Goal: Task Accomplishment & Management: Use online tool/utility

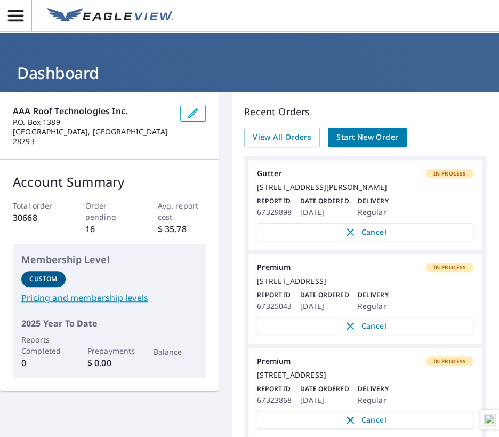
click at [355, 68] on h1 "Dashboard" at bounding box center [250, 73] width 474 height 22
click at [378, 131] on span "Start New Order" at bounding box center [368, 137] width 62 height 13
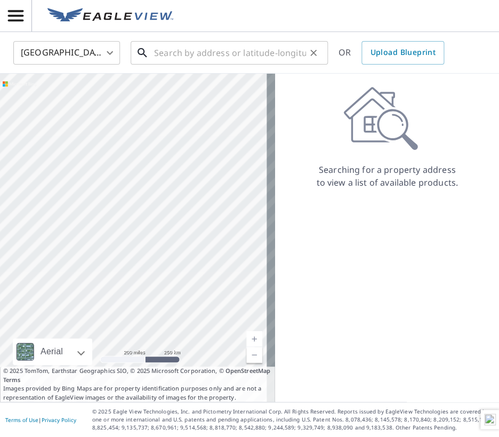
click at [242, 55] on input "text" at bounding box center [230, 53] width 152 height 30
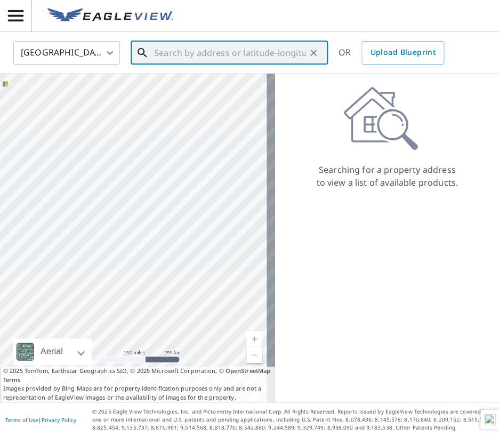
paste input "[STREET_ADDRESS][PERSON_NAME]"
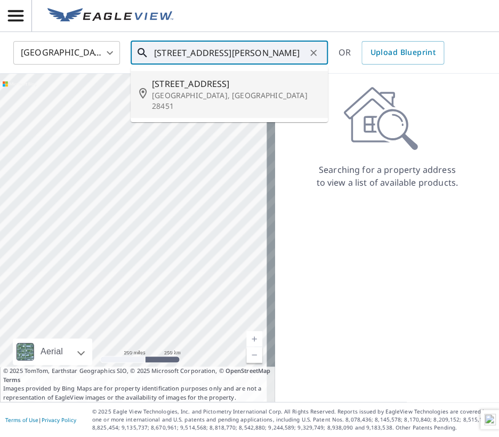
click at [207, 84] on span "[STREET_ADDRESS]" at bounding box center [236, 83] width 168 height 13
type input "[STREET_ADDRESS][PERSON_NAME]"
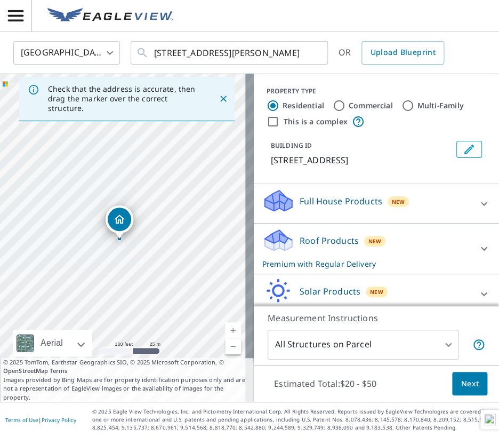
click at [461, 377] on span "Next" at bounding box center [470, 383] width 18 height 13
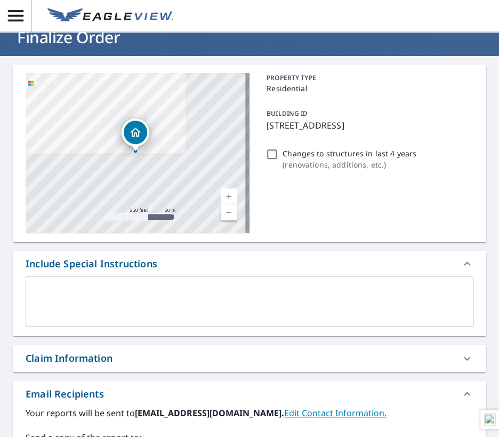
scroll to position [53, 0]
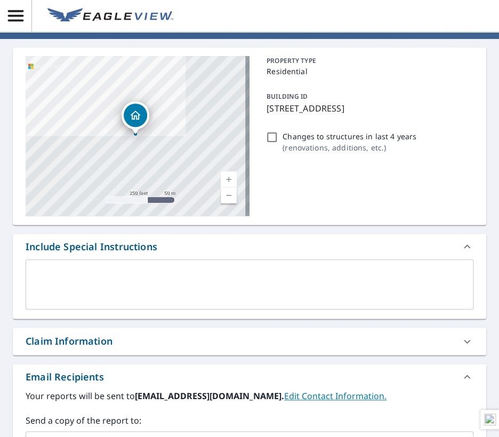
click at [46, 342] on div "Claim Information" at bounding box center [69, 341] width 87 height 14
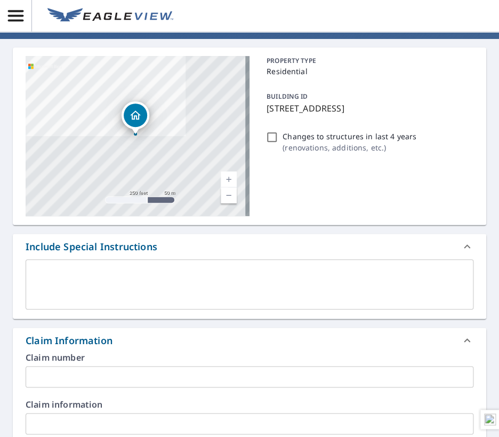
click at [65, 372] on input "text" at bounding box center [250, 376] width 448 height 21
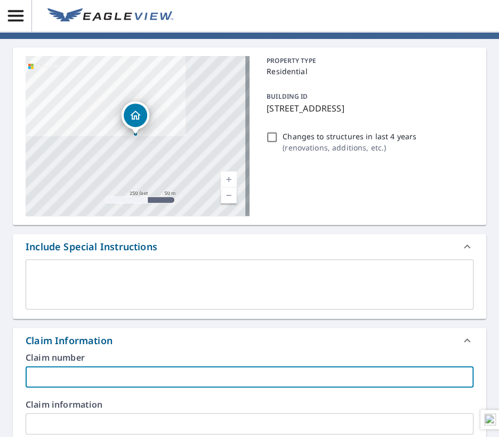
click at [78, 377] on input "text" at bounding box center [250, 376] width 448 height 21
paste input "[PERSON_NAME] WoNum # 25-2046"
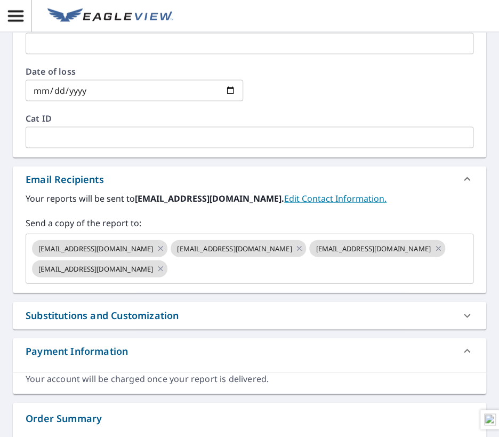
scroll to position [640, 0]
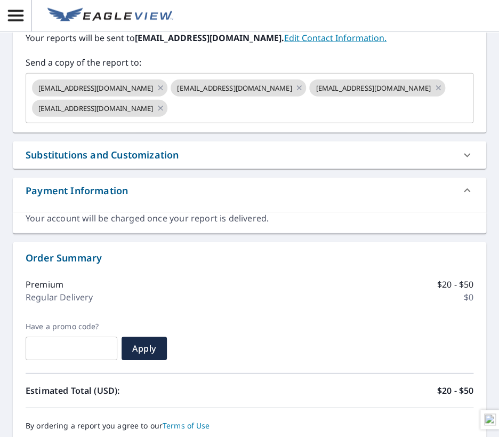
type input "[PERSON_NAME] WoNum # 25-2046"
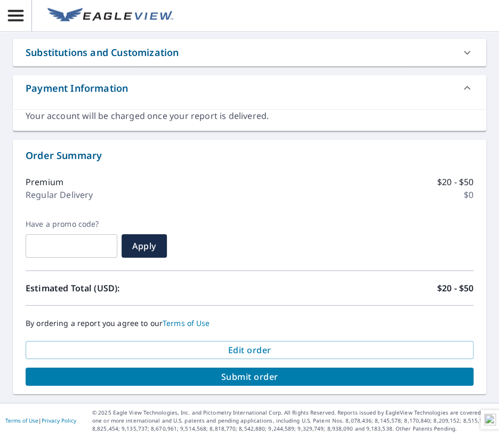
click at [207, 371] on span "Submit order" at bounding box center [249, 377] width 431 height 12
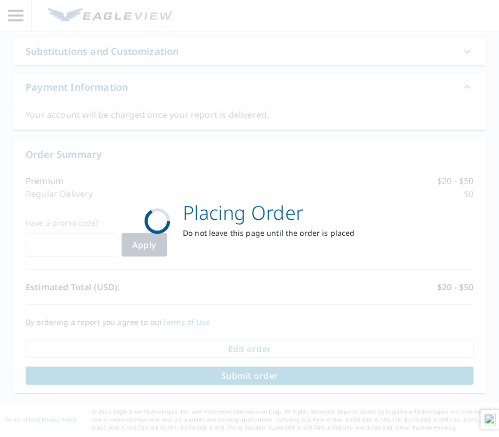
scroll to position [644, 0]
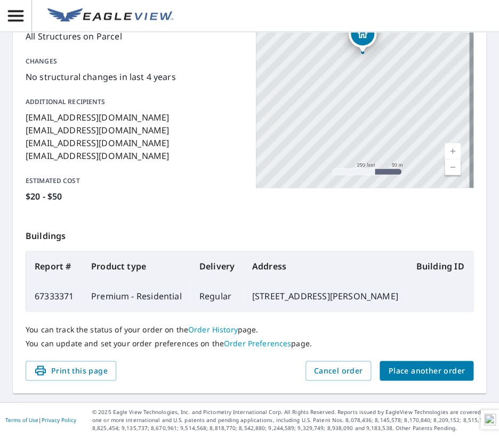
click at [51, 290] on td "67333371" at bounding box center [54, 296] width 57 height 30
copy td "67333371"
click at [411, 372] on span "Place another order" at bounding box center [426, 370] width 77 height 13
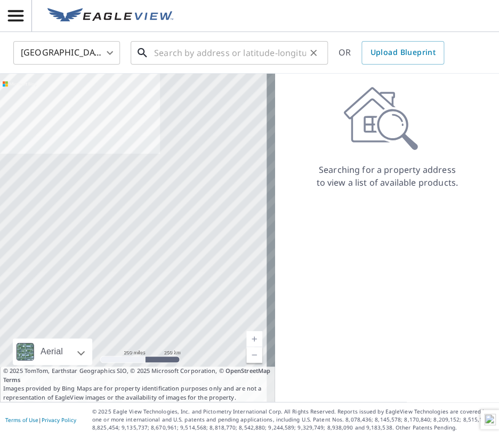
click at [212, 52] on input "text" at bounding box center [230, 53] width 152 height 30
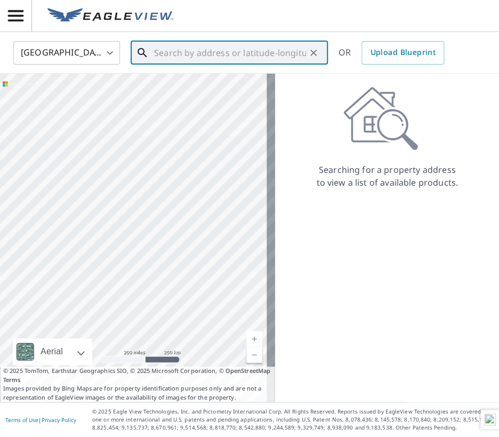
paste input "[STREET_ADDRESS]"
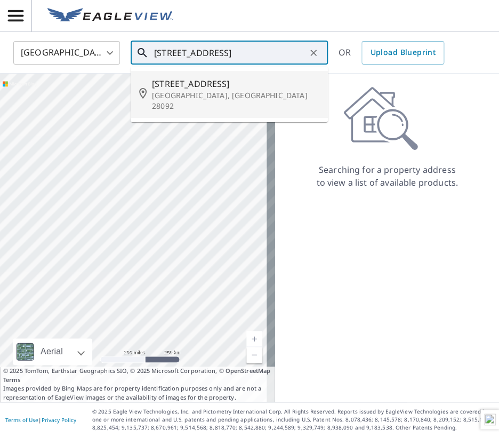
click at [179, 89] on span "[STREET_ADDRESS]" at bounding box center [236, 83] width 168 height 13
type input "[STREET_ADDRESS]"
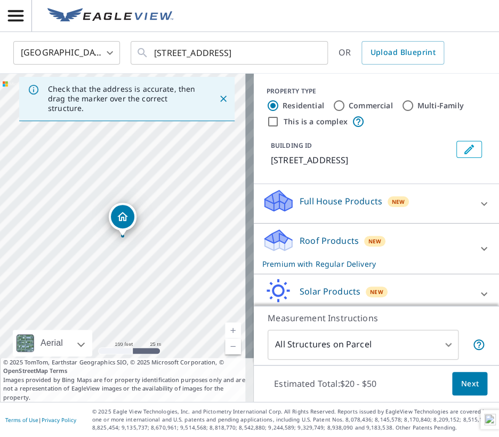
scroll to position [47, 0]
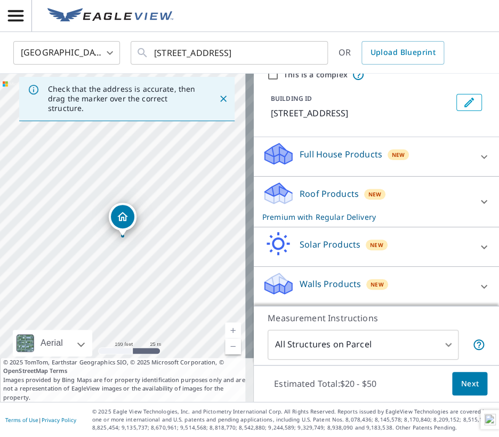
click at [467, 386] on span "Next" at bounding box center [470, 383] width 18 height 13
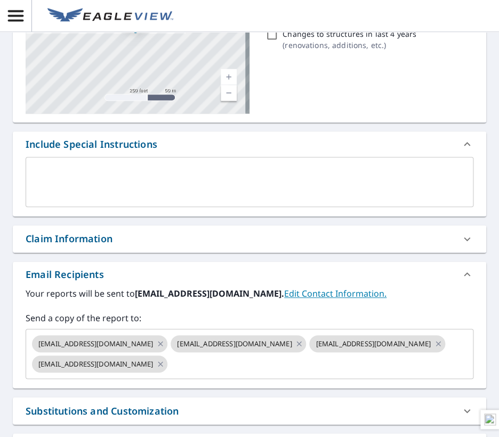
scroll to position [160, 0]
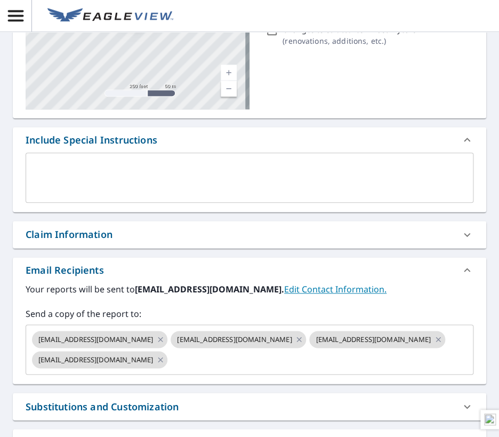
click at [92, 231] on div "Claim Information" at bounding box center [69, 234] width 87 height 14
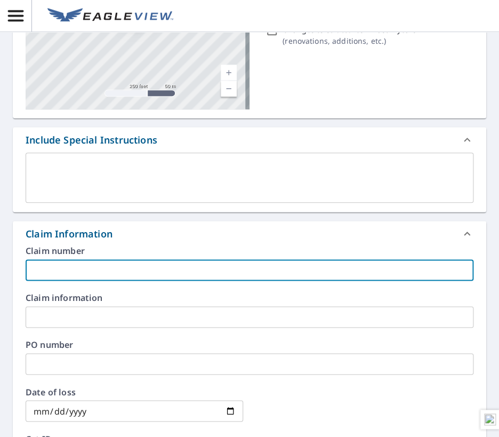
click at [76, 272] on input "text" at bounding box center [250, 269] width 448 height 21
paste input "Auton WoNum # 25-2033"
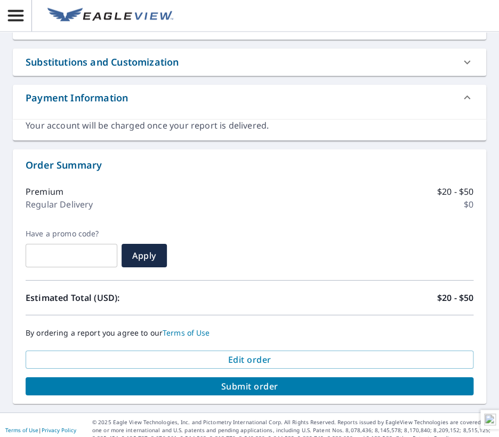
scroll to position [743, 0]
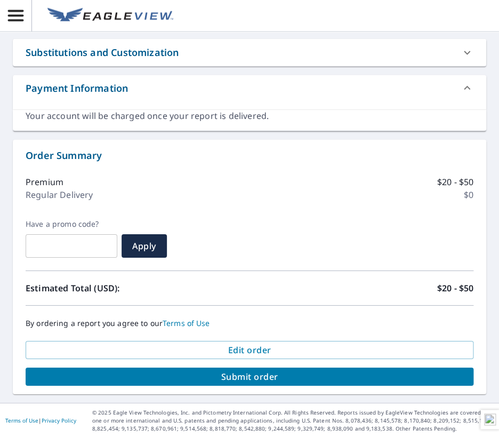
type input "Auton WoNum # 25-2033"
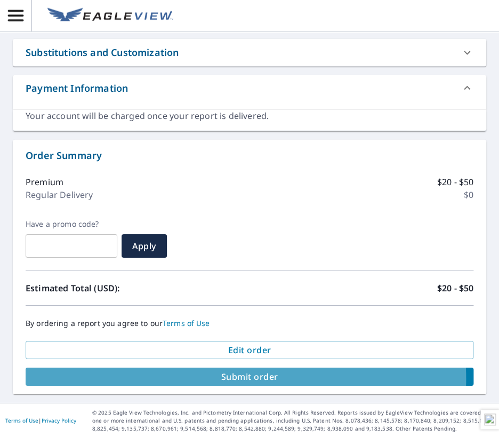
click at [237, 378] on span "Submit order" at bounding box center [249, 377] width 431 height 12
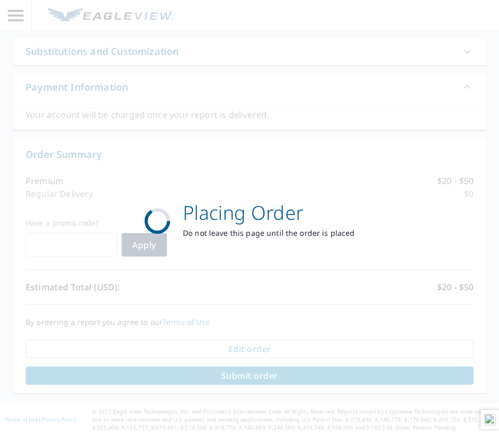
scroll to position [644, 0]
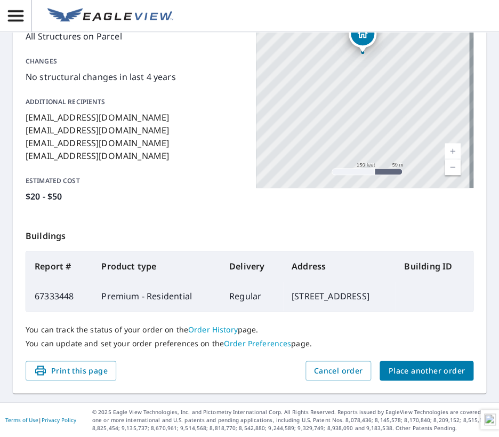
click at [59, 287] on td "67333448" at bounding box center [59, 296] width 67 height 30
copy td "67333448"
